Goal: Transaction & Acquisition: Purchase product/service

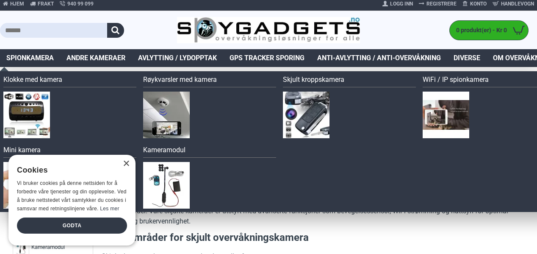
scroll to position [3, 0]
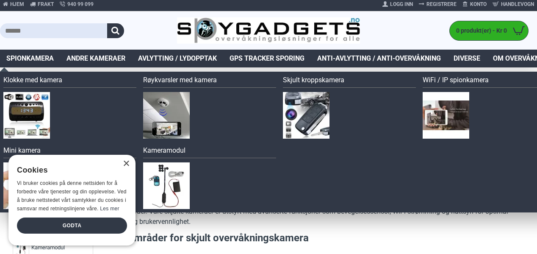
click at [33, 58] on span "Spionkamera" at bounding box center [29, 58] width 47 height 10
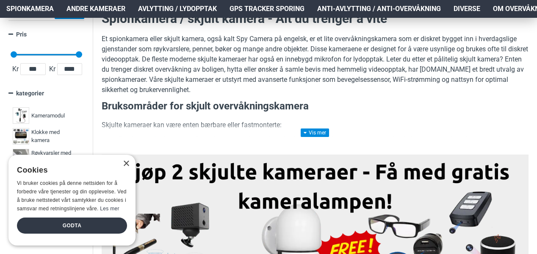
scroll to position [139, 0]
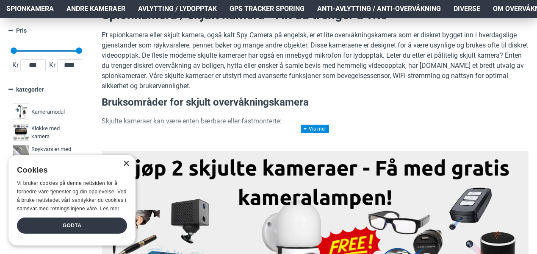
click at [127, 162] on div "×" at bounding box center [126, 163] width 6 height 6
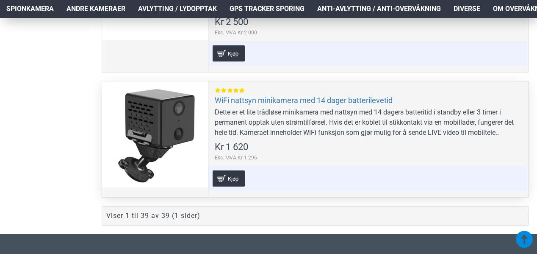
scroll to position [5267, 0]
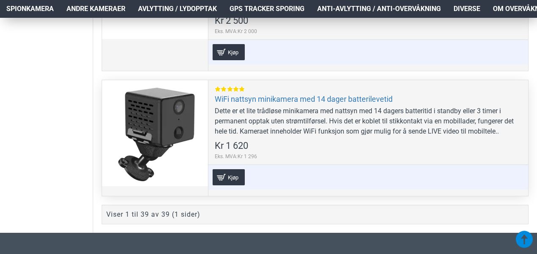
click at [166, 149] on div at bounding box center [155, 133] width 106 height 106
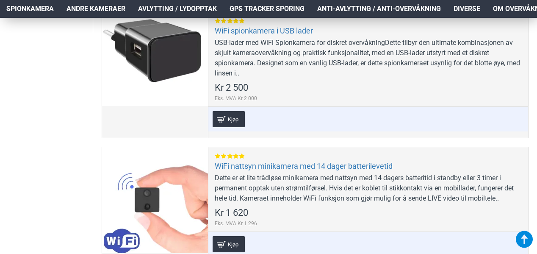
scroll to position [5200, 0]
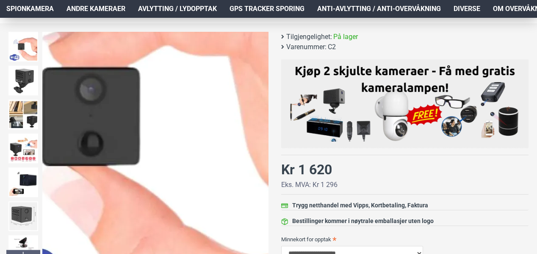
scroll to position [85, 0]
